Goal: Information Seeking & Learning: Find specific fact

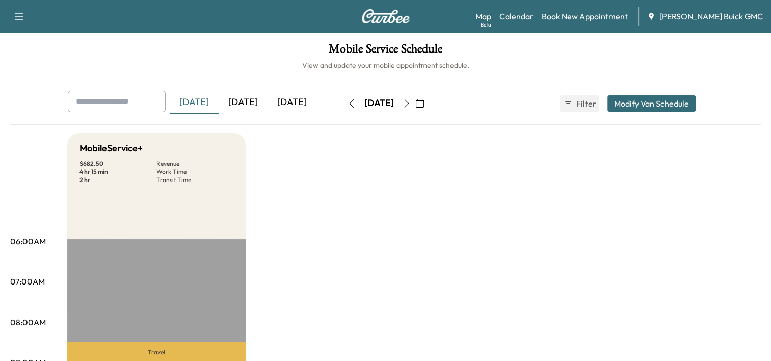
click at [255, 101] on div "[DATE]" at bounding box center [243, 102] width 49 height 23
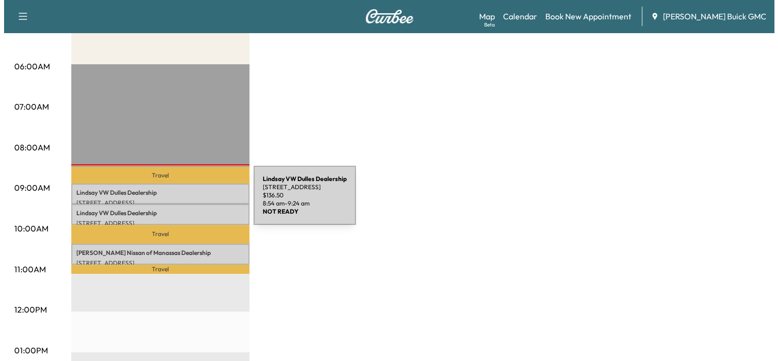
scroll to position [177, 0]
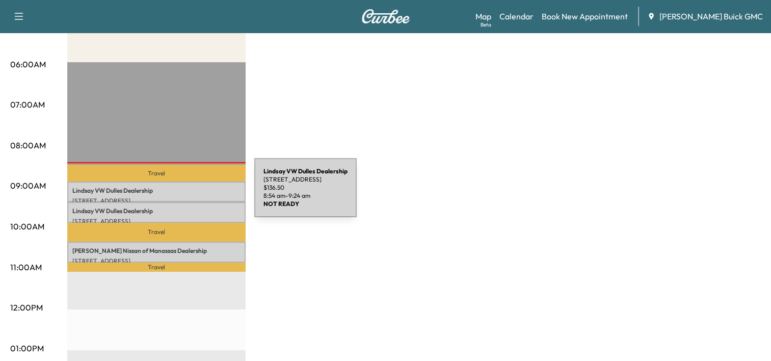
click at [178, 194] on div "[PERSON_NAME] VW [PERSON_NAME] Dealership [STREET_ADDRESS] $ 136.50 8:54 am - 9…" at bounding box center [156, 191] width 178 height 20
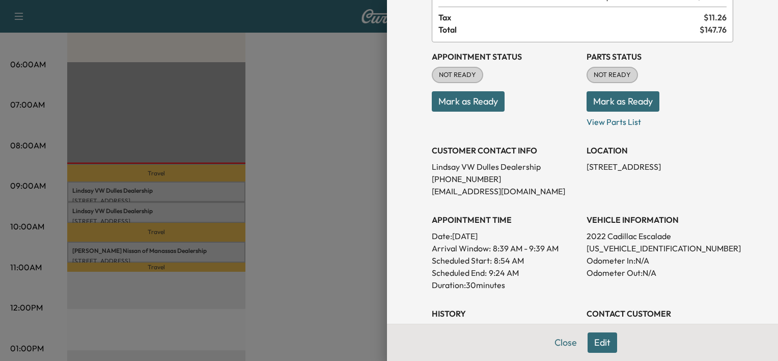
scroll to position [77, 0]
click at [625, 248] on p "[US_VEHICLE_IDENTIFICATION_NUMBER]" at bounding box center [660, 248] width 147 height 12
copy p "[US_VEHICLE_IDENTIFICATION_NUMBER]"
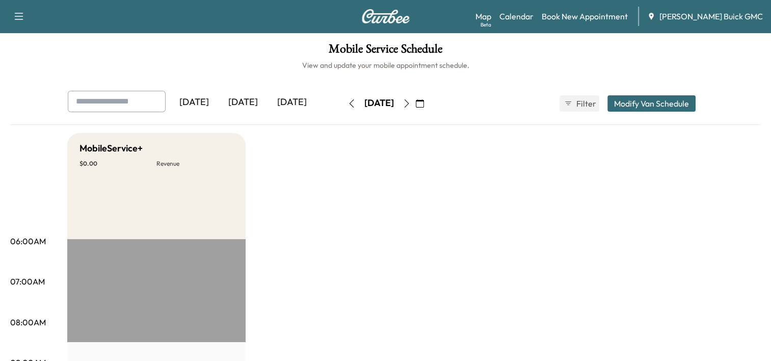
click at [252, 104] on div "[DATE]" at bounding box center [243, 102] width 49 height 23
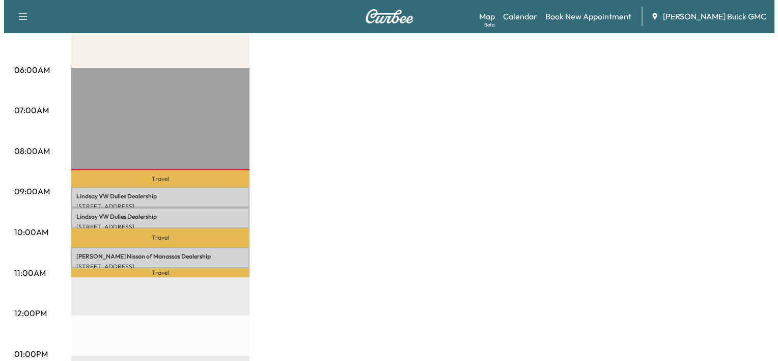
scroll to position [175, 0]
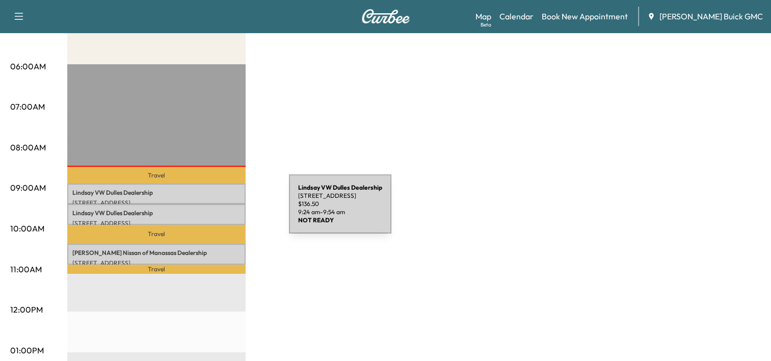
click at [212, 210] on p "Lindsay VW Dulles Dealership" at bounding box center [156, 213] width 168 height 8
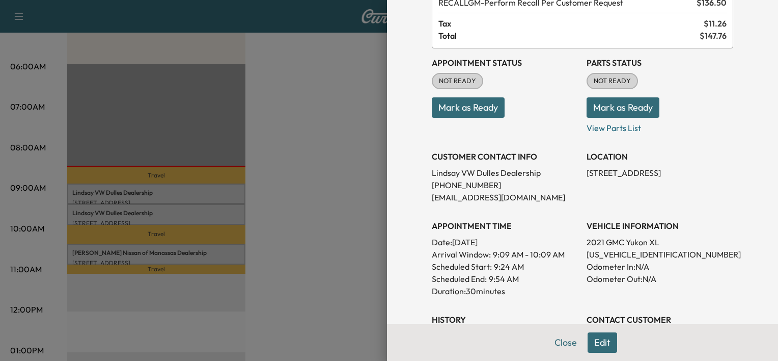
scroll to position [75, 0]
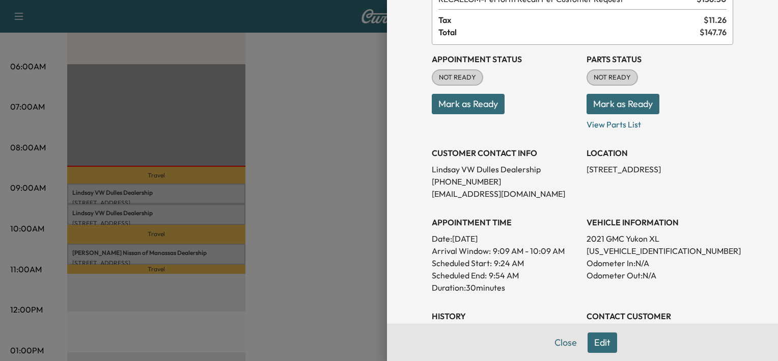
click at [587, 251] on p "1GKS2JKL1MR454098" at bounding box center [660, 250] width 147 height 12
copy p "1GKS2JKL1MR454098"
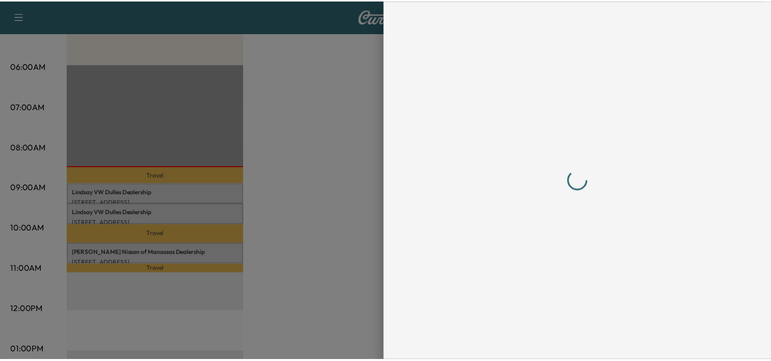
scroll to position [0, 0]
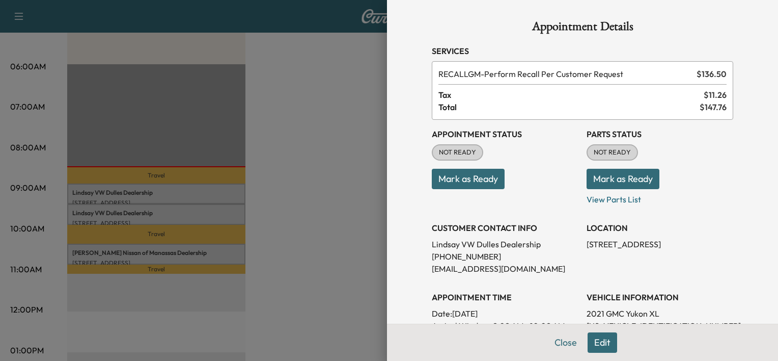
click at [347, 215] on div at bounding box center [389, 180] width 778 height 361
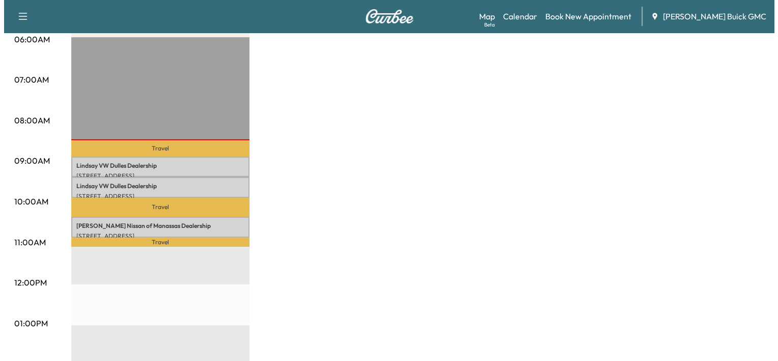
scroll to position [207, 0]
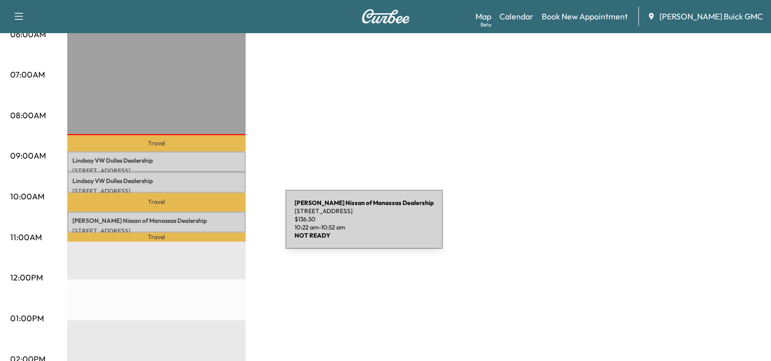
click at [209, 227] on p "[STREET_ADDRESS]" at bounding box center [156, 231] width 168 height 8
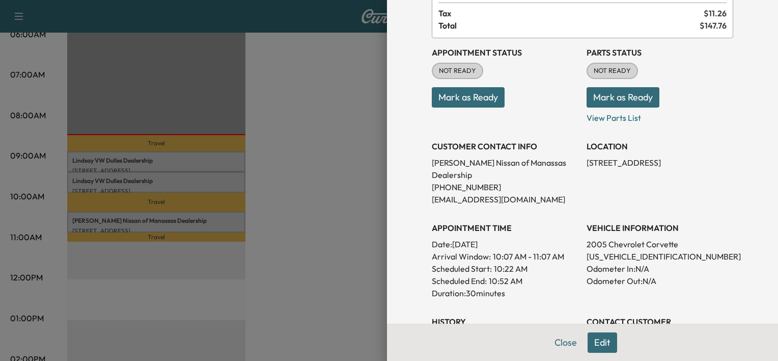
scroll to position [112, 0]
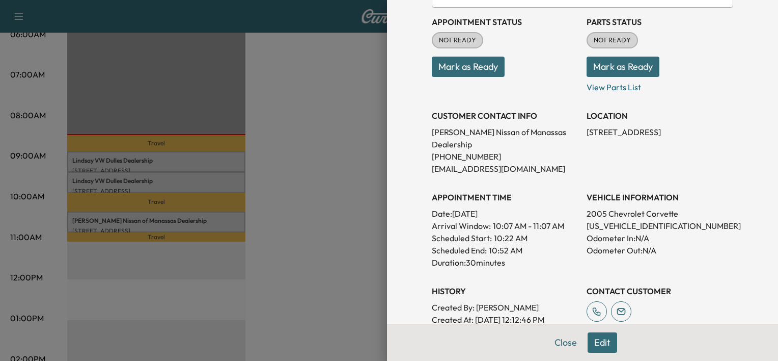
click at [590, 220] on p "1G1YY24U355116946" at bounding box center [660, 226] width 147 height 12
copy p "1G1YY24U355116946"
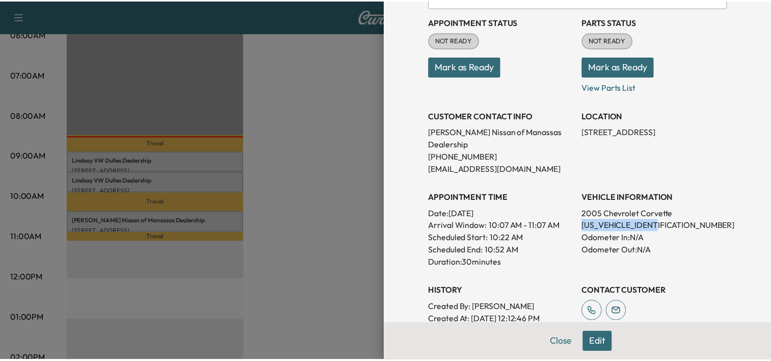
scroll to position [0, 0]
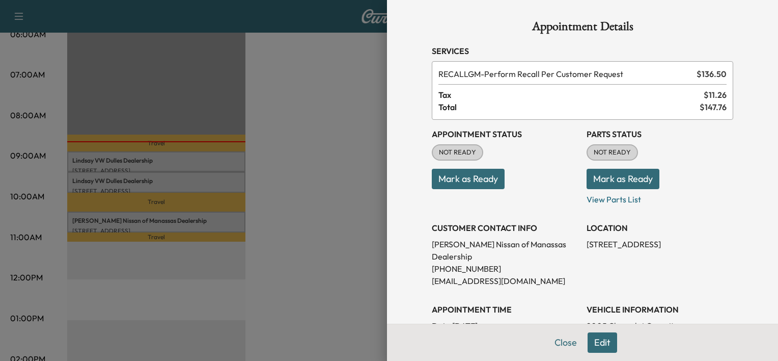
click at [306, 121] on div at bounding box center [389, 180] width 778 height 361
